Goal: Navigation & Orientation: Find specific page/section

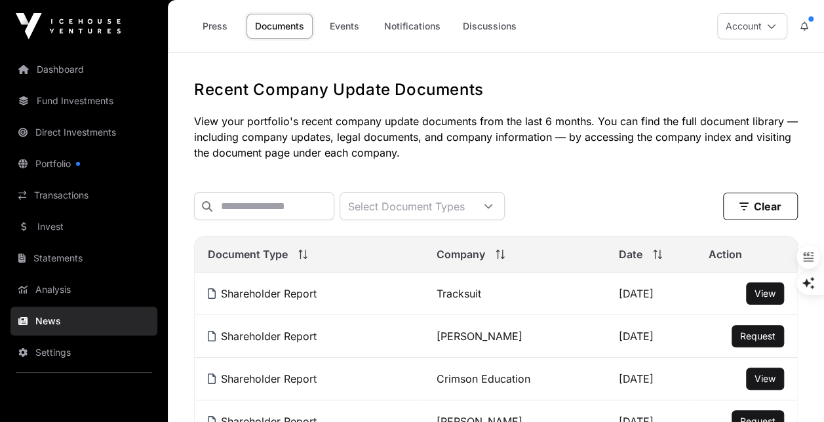
click at [74, 202] on link "Transactions" at bounding box center [83, 195] width 147 height 29
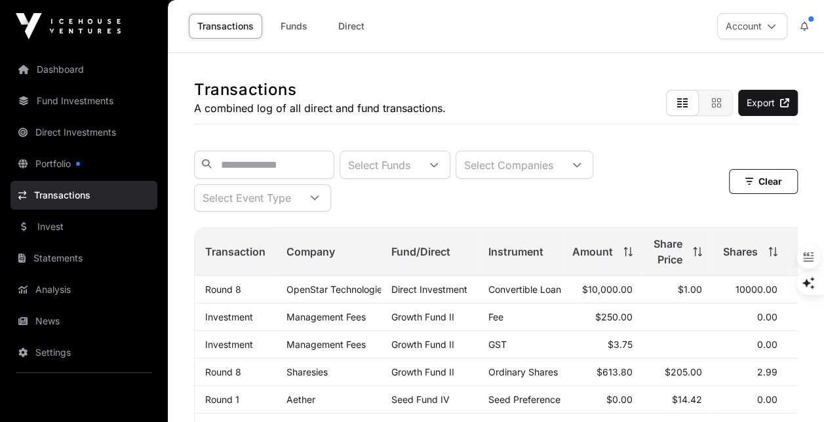
click at [91, 168] on link "Portfolio" at bounding box center [83, 164] width 147 height 29
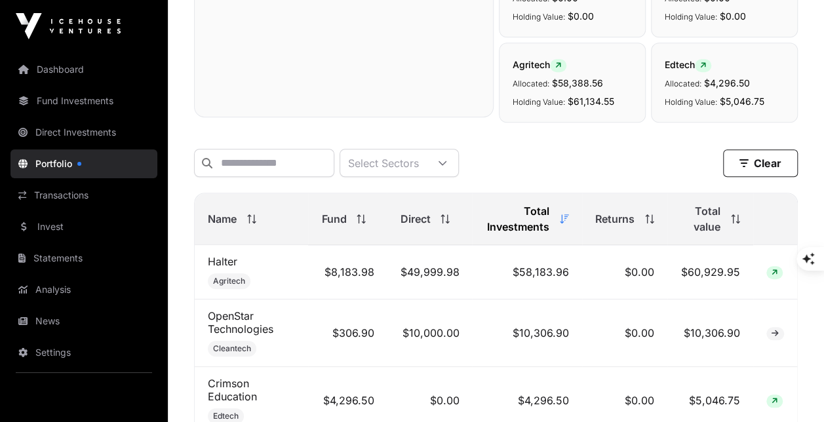
scroll to position [355, 0]
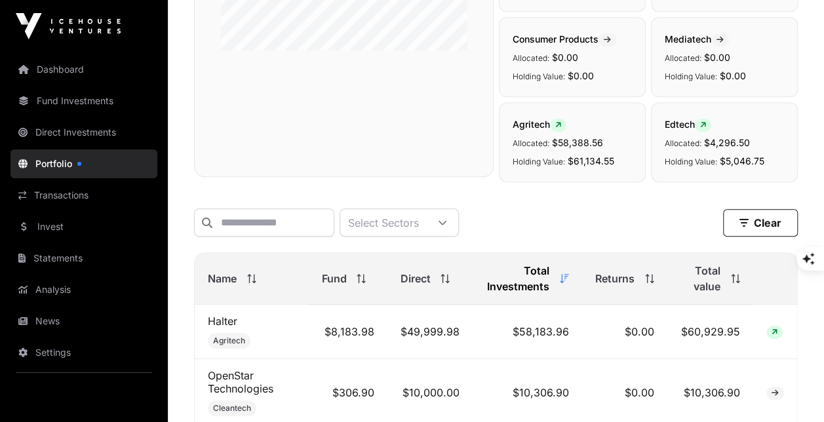
click at [122, 139] on link "Direct Investments" at bounding box center [83, 132] width 147 height 29
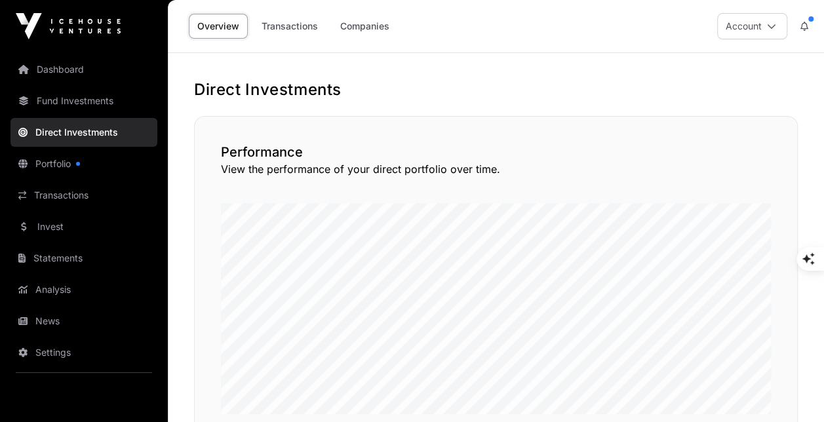
click at [300, 24] on link "Transactions" at bounding box center [289, 26] width 73 height 25
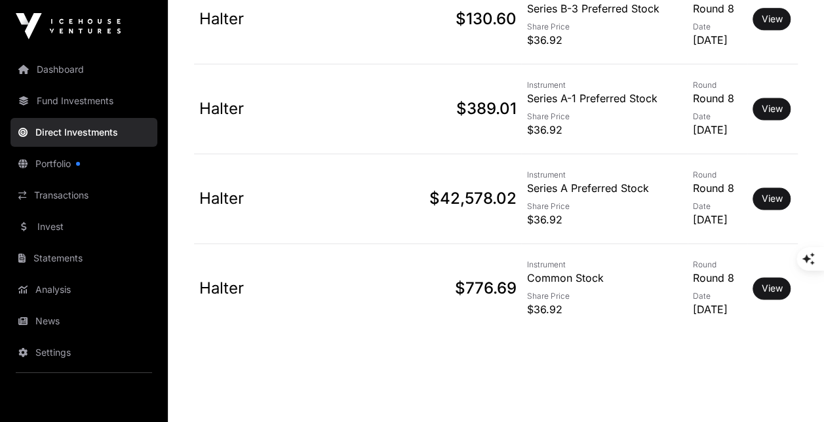
scroll to position [853, 0]
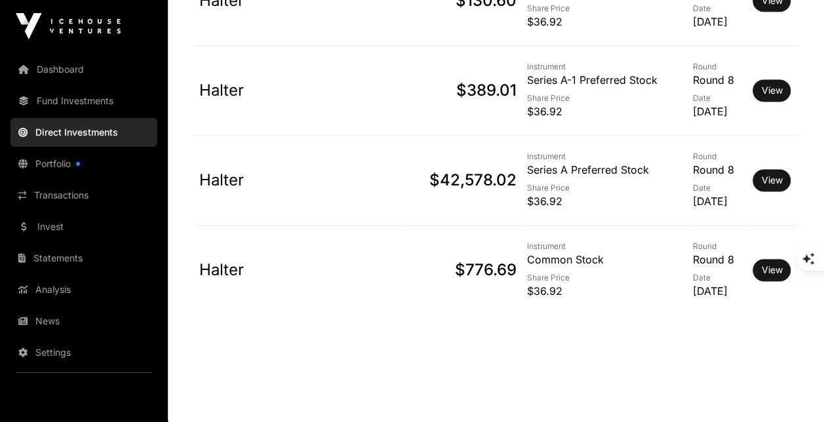
click at [85, 218] on link "Invest" at bounding box center [83, 226] width 147 height 29
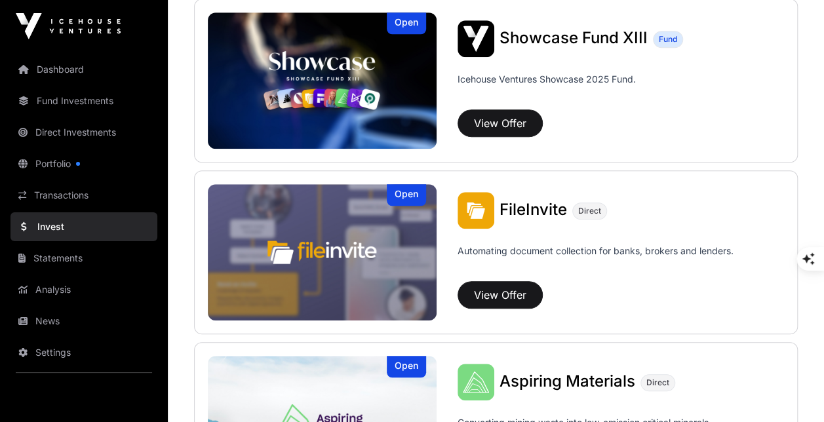
scroll to position [513, 0]
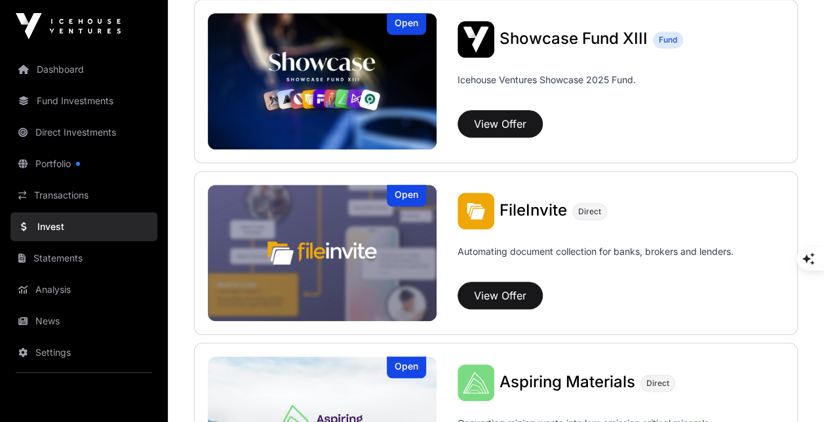
click at [86, 173] on link "Portfolio" at bounding box center [83, 164] width 147 height 29
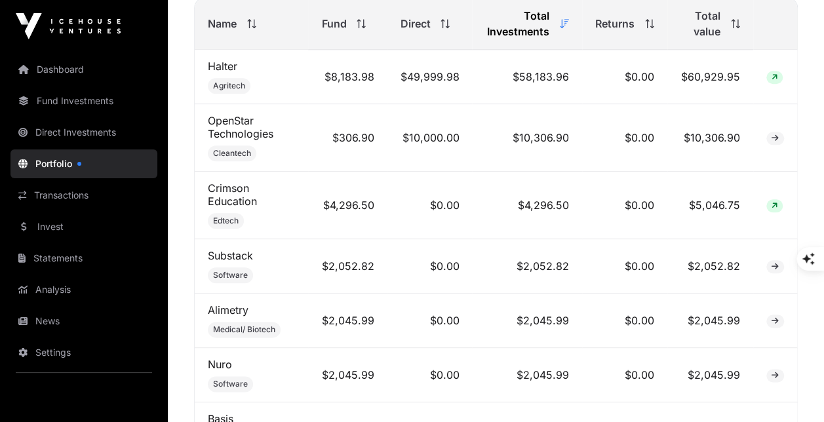
scroll to position [611, 0]
click at [65, 219] on link "Invest" at bounding box center [83, 226] width 147 height 29
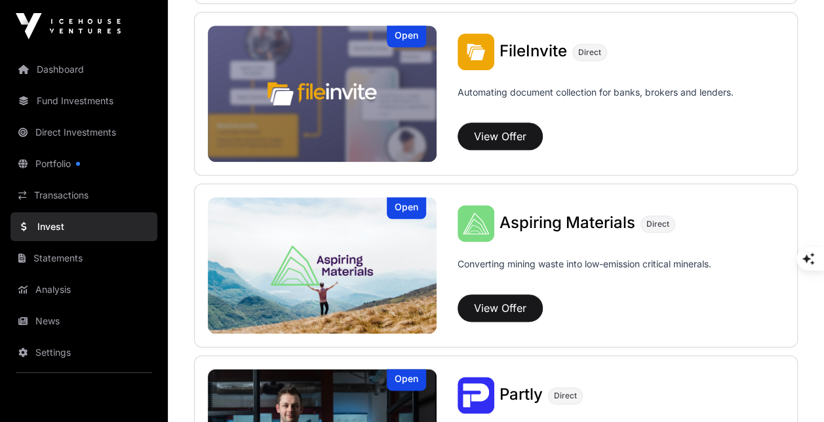
scroll to position [672, 0]
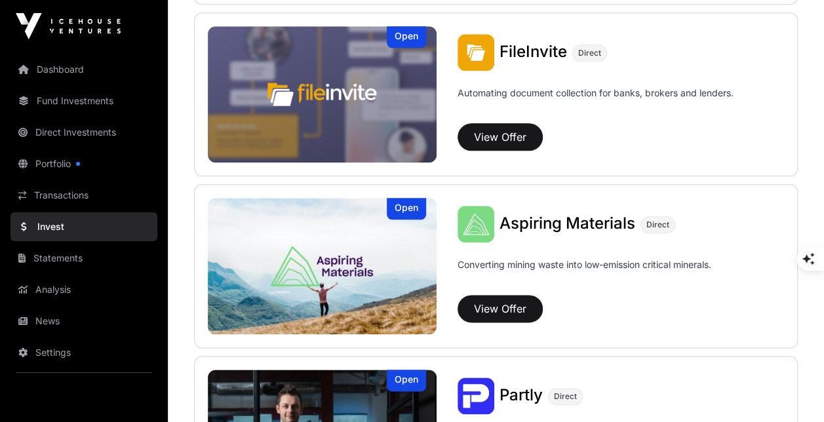
click at [127, 269] on link "Statements" at bounding box center [83, 258] width 147 height 29
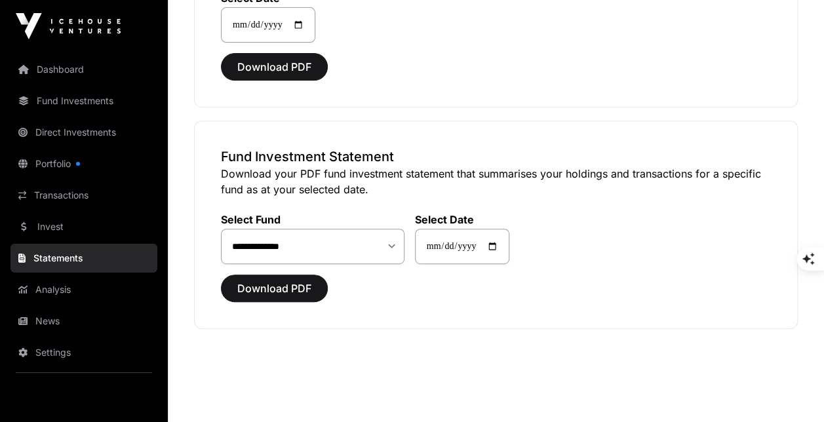
scroll to position [228, 0]
